Goal: Find specific page/section: Find specific page/section

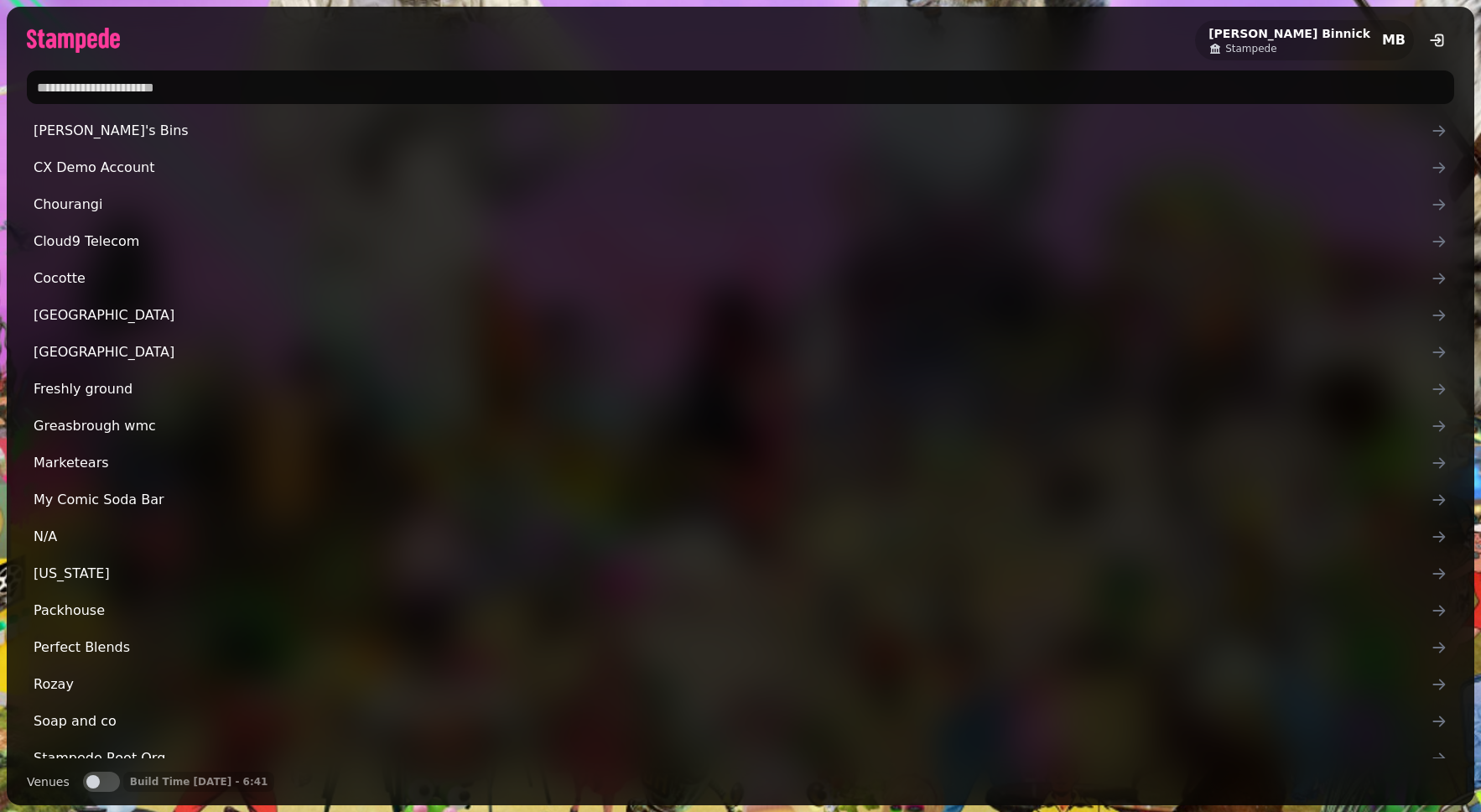
click at [138, 97] on input "text" at bounding box center [740, 87] width 1427 height 34
type input "********"
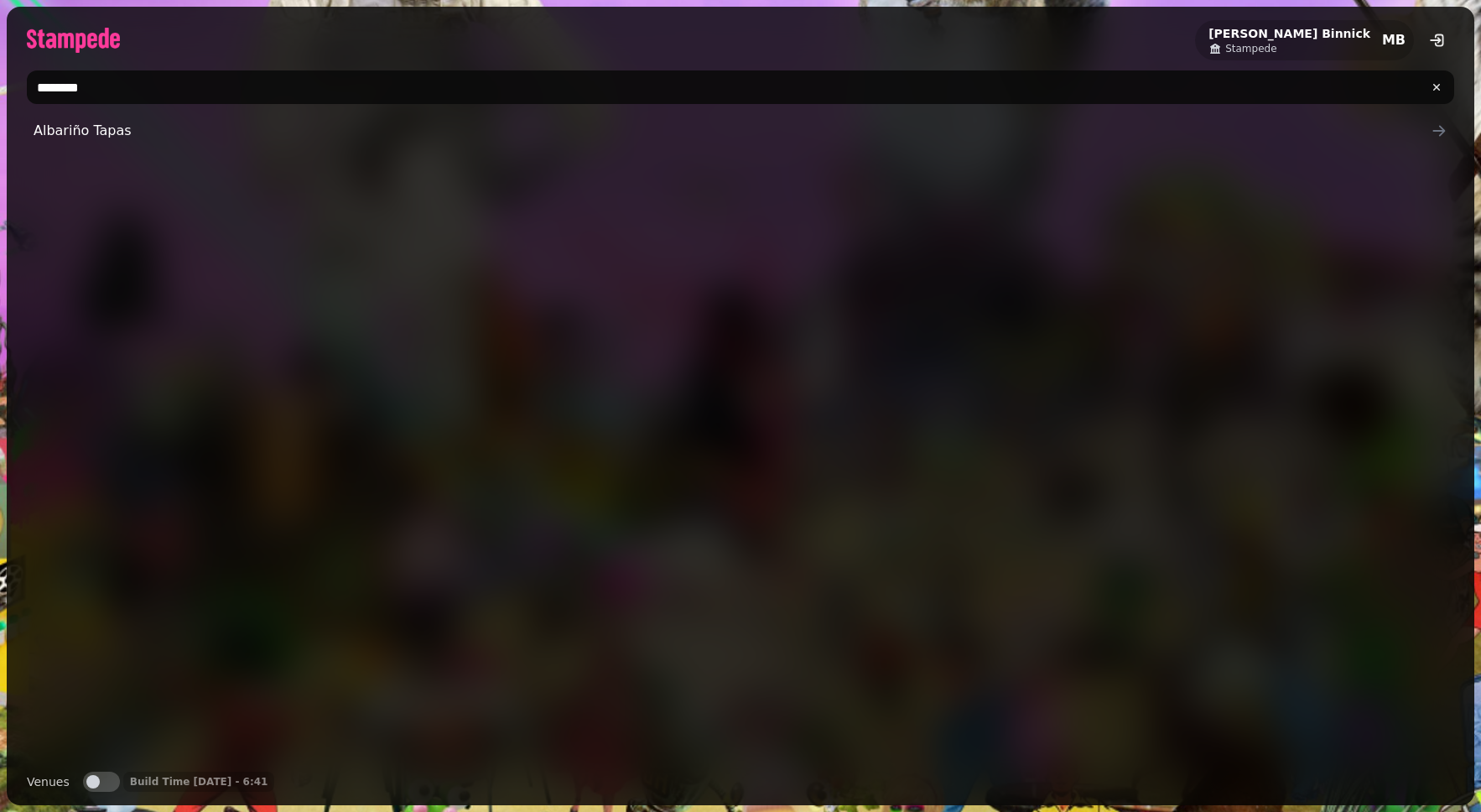
click at [54, 164] on div "Albariño Tapas" at bounding box center [740, 435] width 1427 height 644
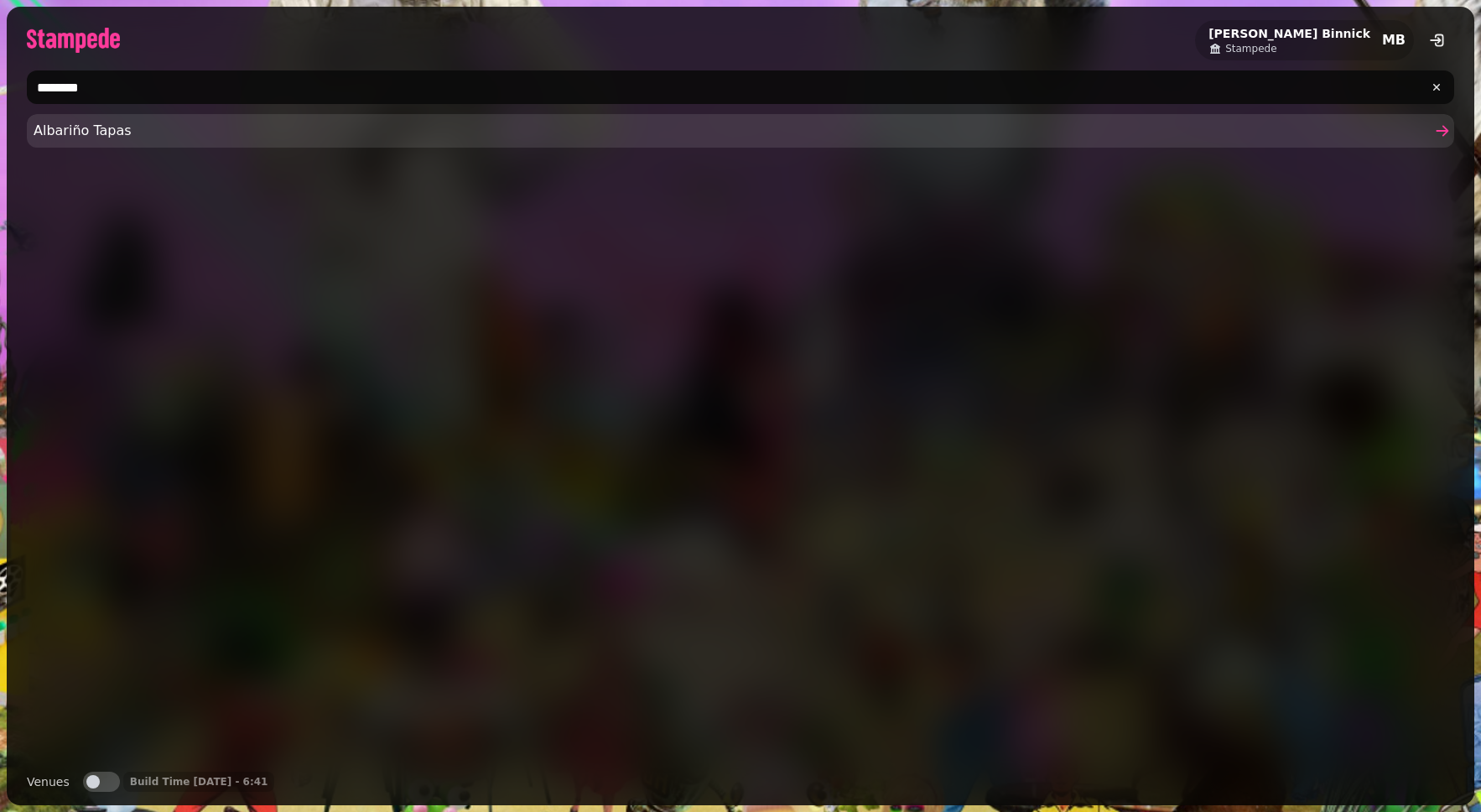
click at [203, 130] on span "Albariño Tapas" at bounding box center [732, 130] width 1398 height 20
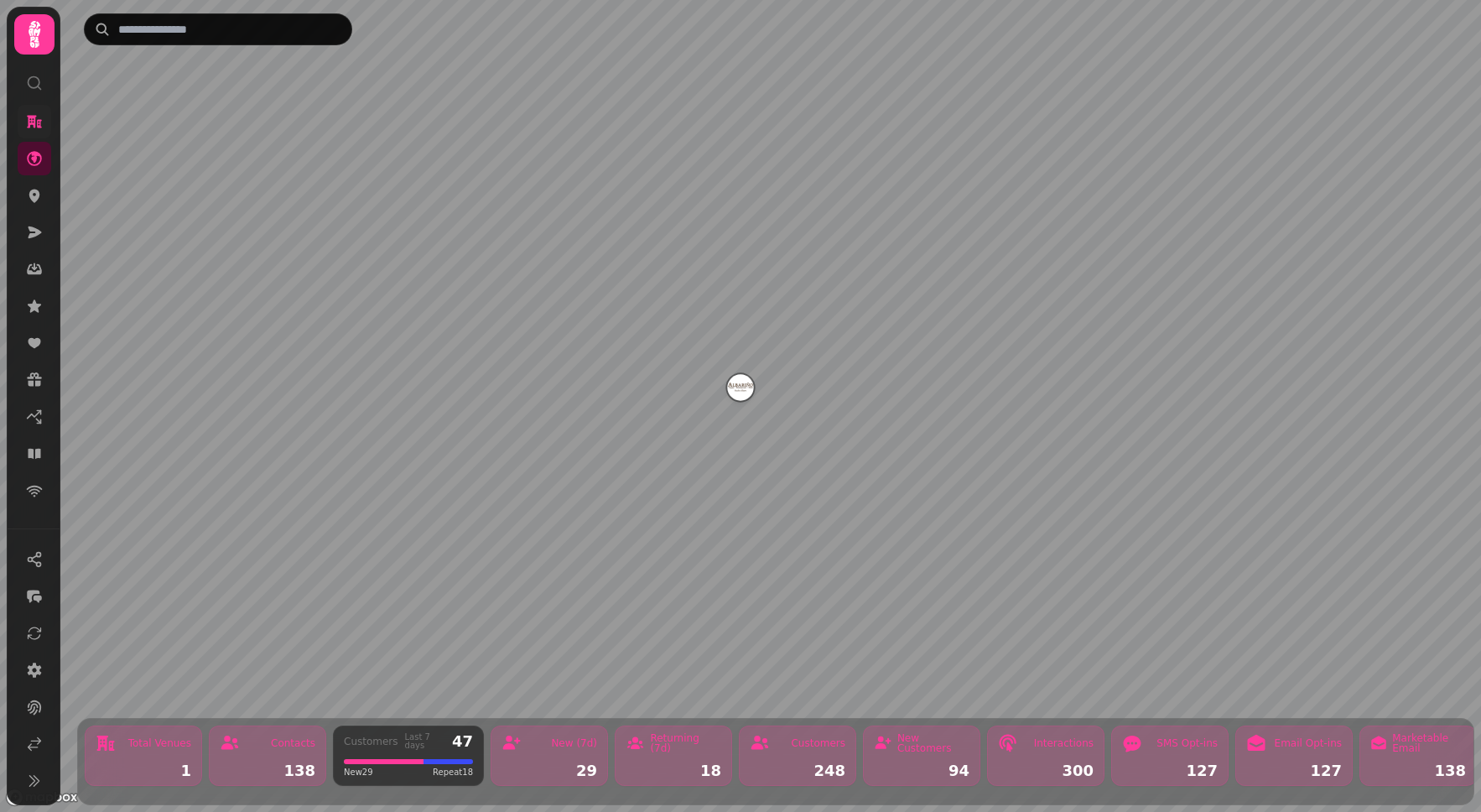
click at [29, 133] on link at bounding box center [34, 121] width 34 height 34
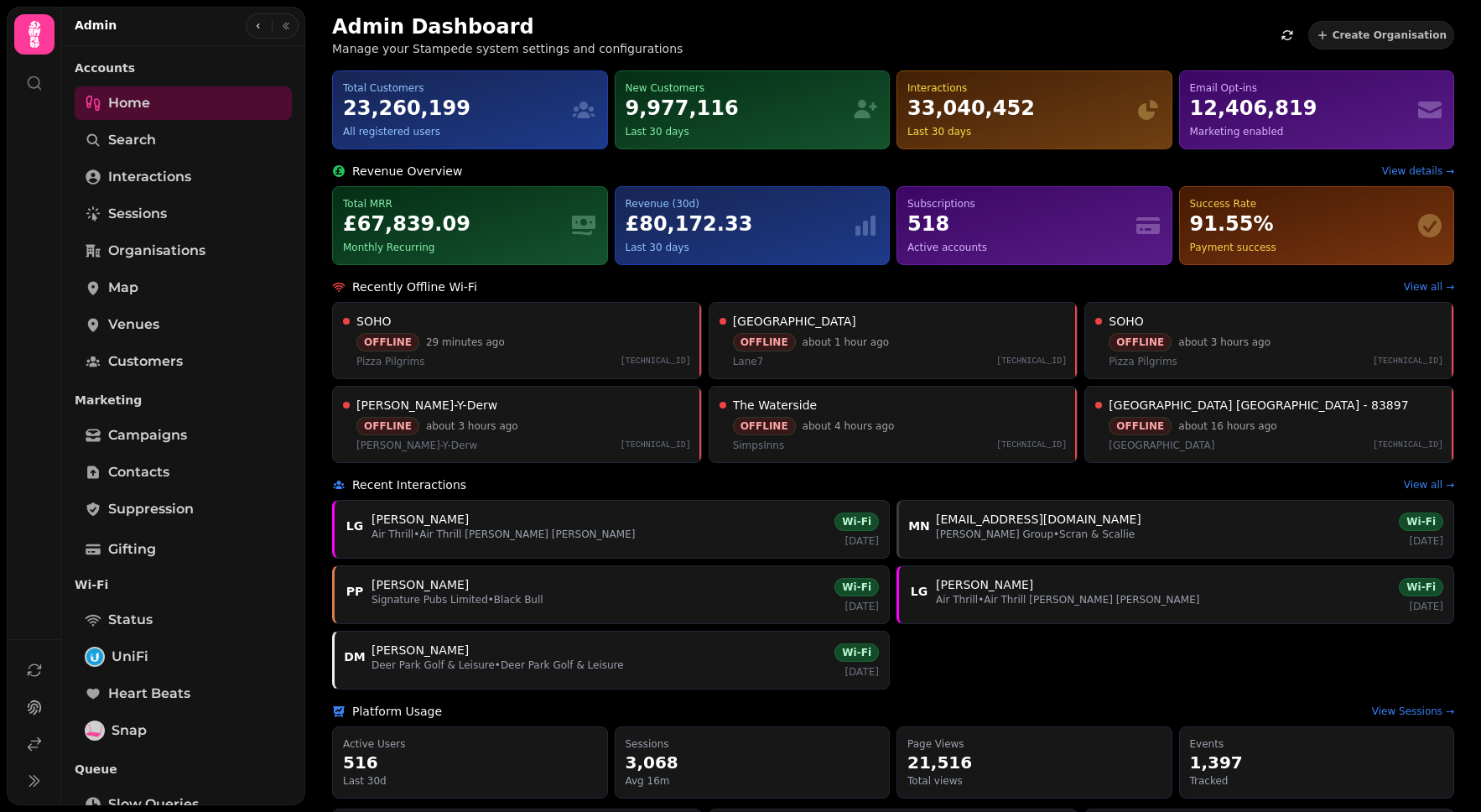
click at [189, 28] on div "Admin" at bounding box center [183, 26] width 244 height 39
